Goal: Check status

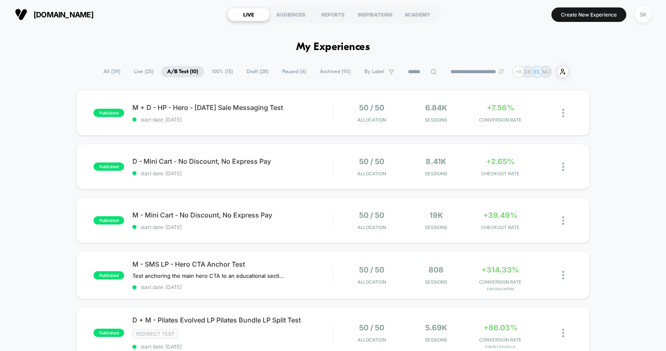
click at [292, 72] on span "Paused ( 6 )" at bounding box center [294, 71] width 36 height 11
